Goal: Task Accomplishment & Management: Use online tool/utility

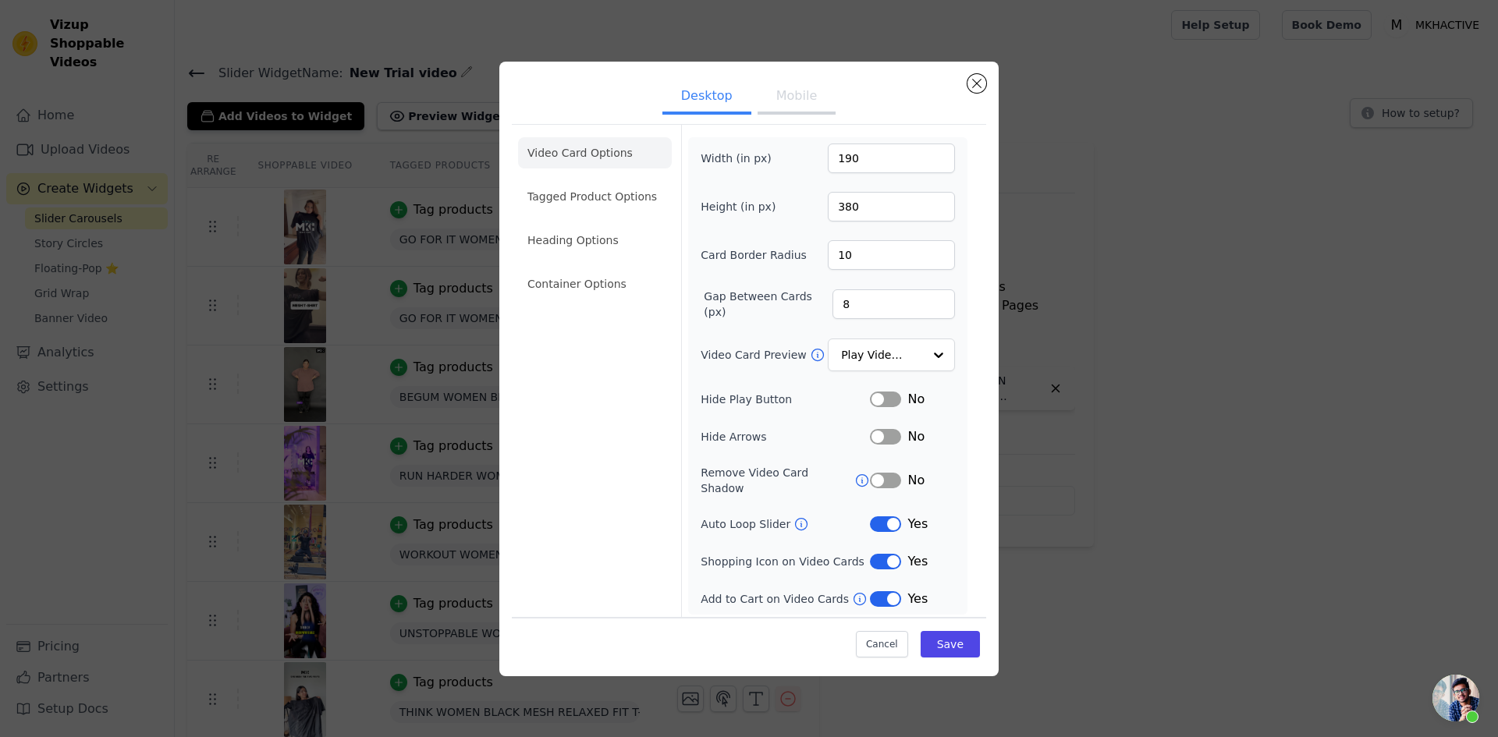
scroll to position [293, 0]
drag, startPoint x: 856, startPoint y: 171, endPoint x: 825, endPoint y: 179, distance: 31.6
click at [825, 179] on div "Width (in px) 190 Height (in px) 380 Card Border Radius 10 Gap Between Cards (p…" at bounding box center [828, 376] width 254 height 465
type input "110"
click at [967, 637] on button "Save" at bounding box center [950, 644] width 59 height 27
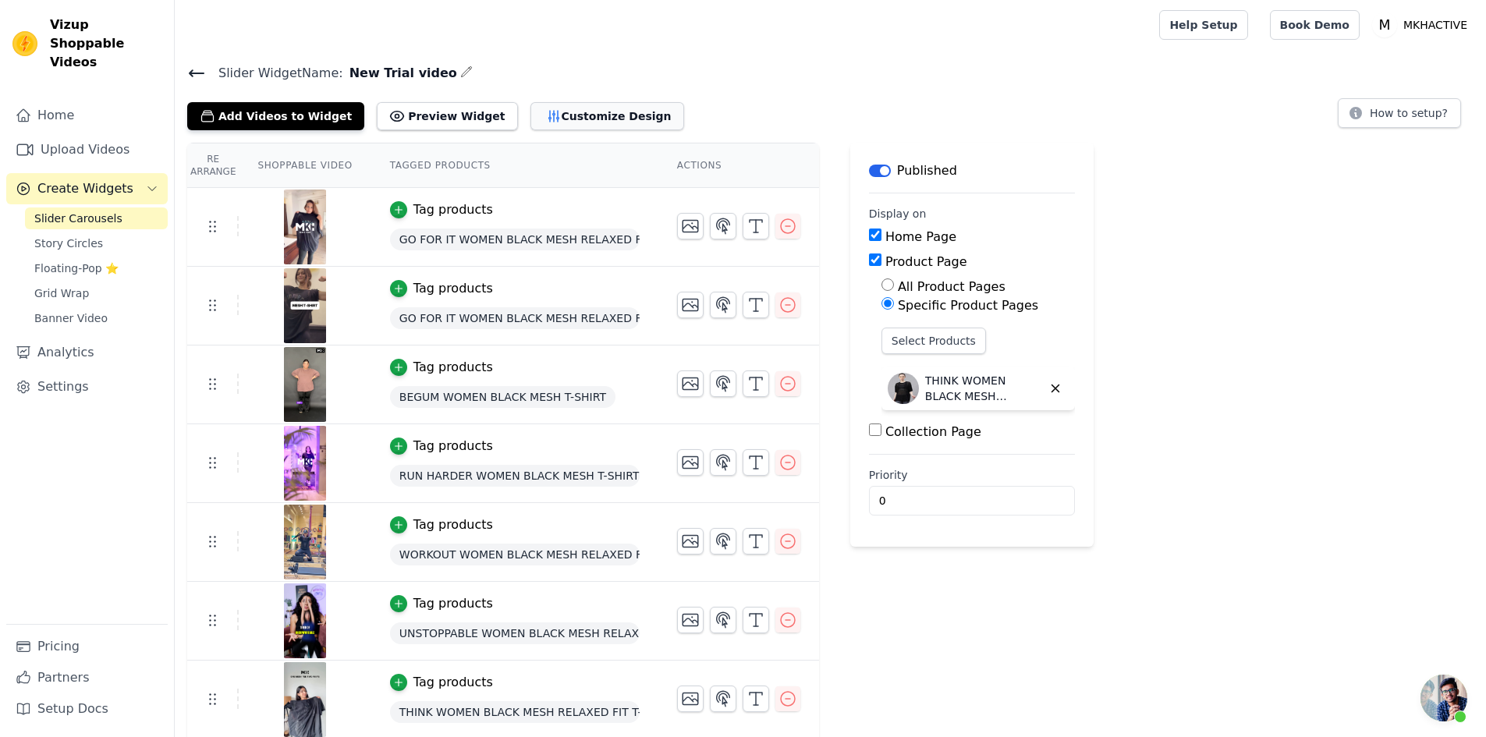
click at [567, 119] on button "Customize Design" at bounding box center [607, 116] width 154 height 28
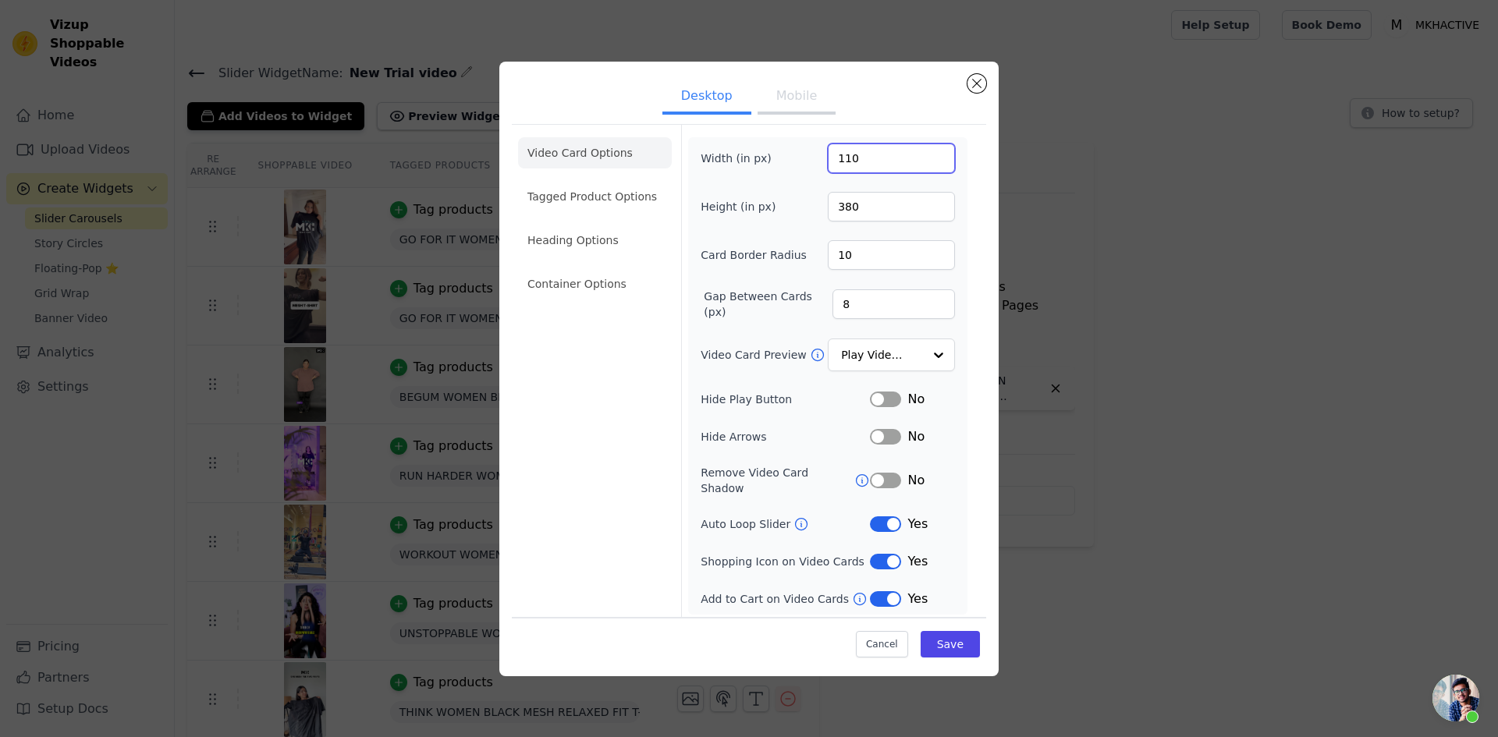
click at [849, 162] on input "110" at bounding box center [891, 159] width 127 height 30
type input "150"
click at [948, 633] on button "Save" at bounding box center [950, 644] width 59 height 27
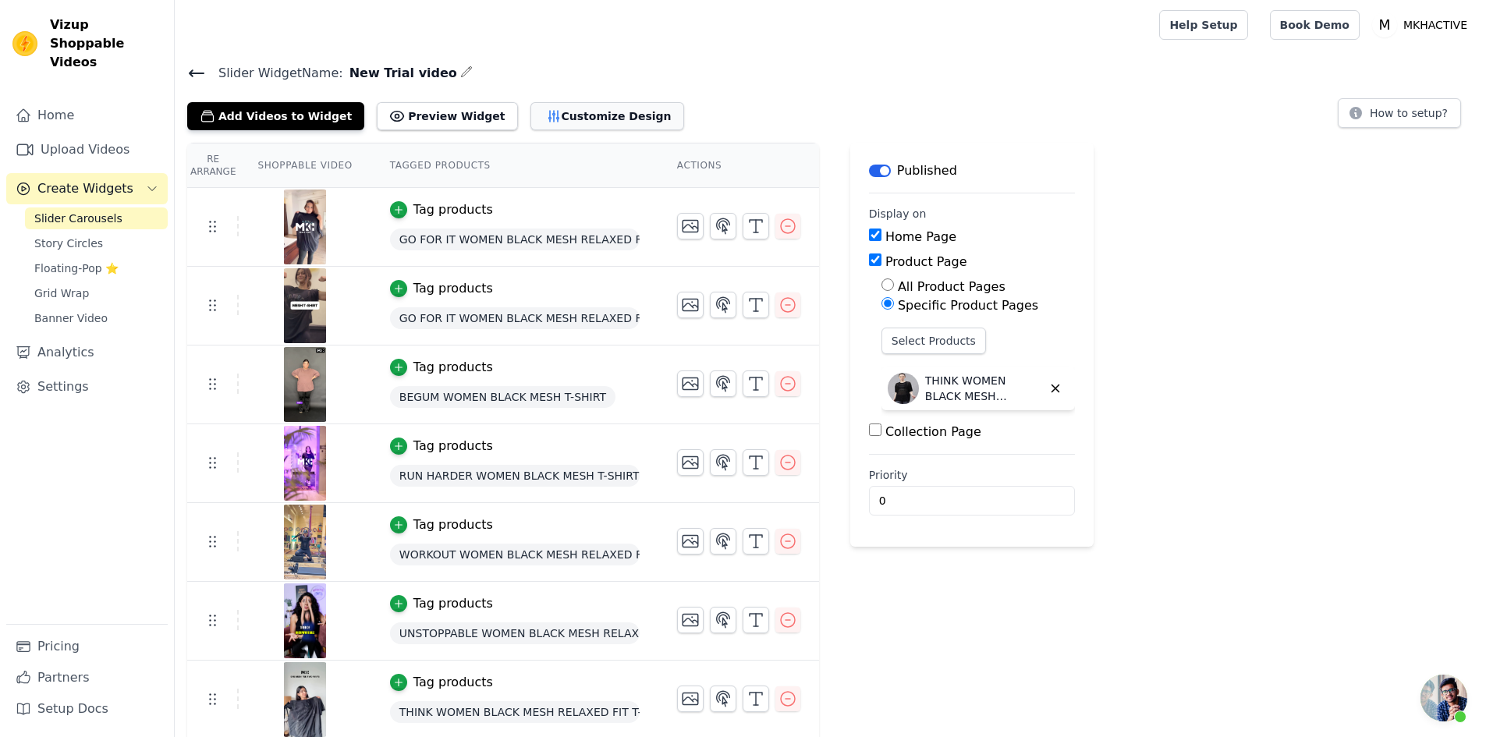
click at [590, 111] on button "Customize Design" at bounding box center [607, 116] width 154 height 28
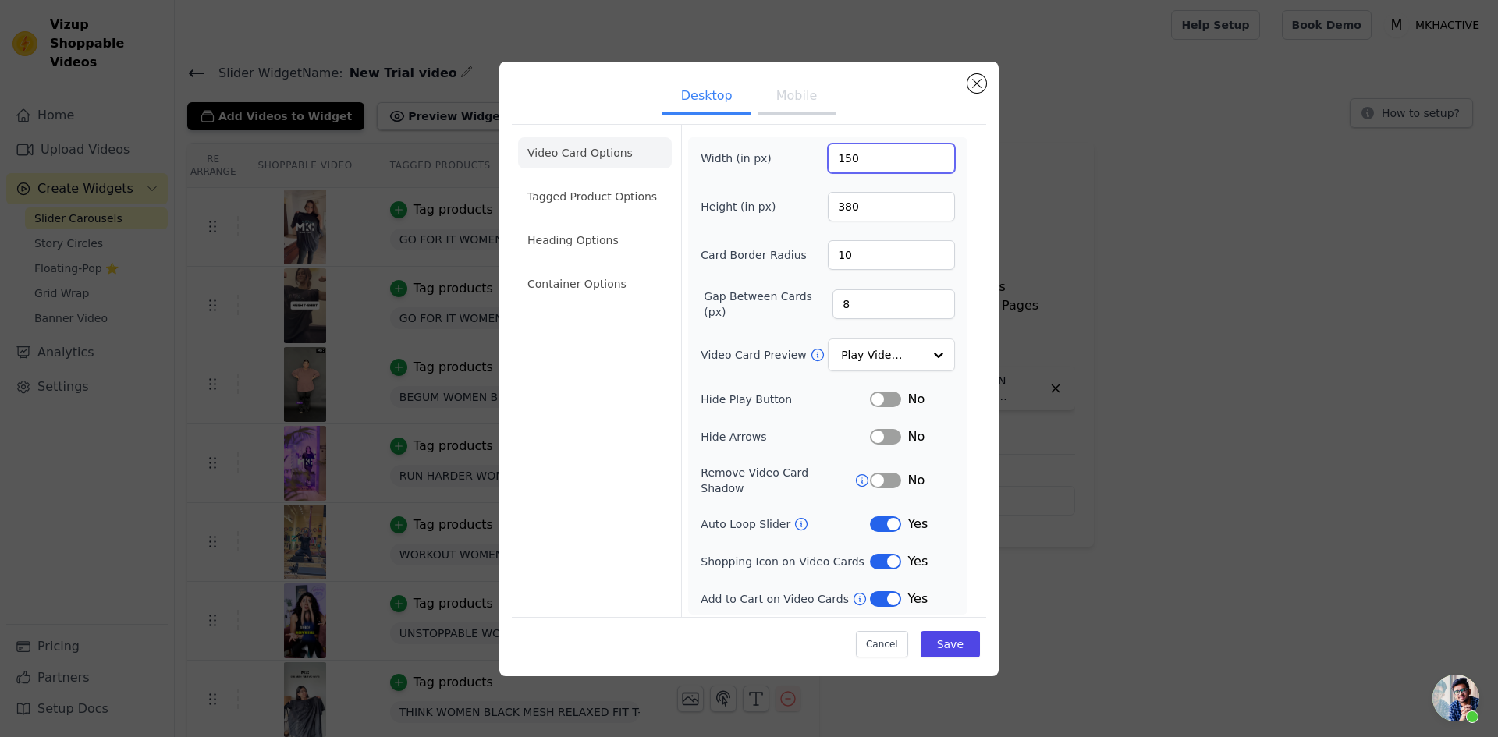
click at [843, 165] on input "150" at bounding box center [891, 159] width 127 height 30
type input "170"
click at [943, 631] on button "Save" at bounding box center [950, 644] width 59 height 27
